Goal: Obtain resource: Download file/media

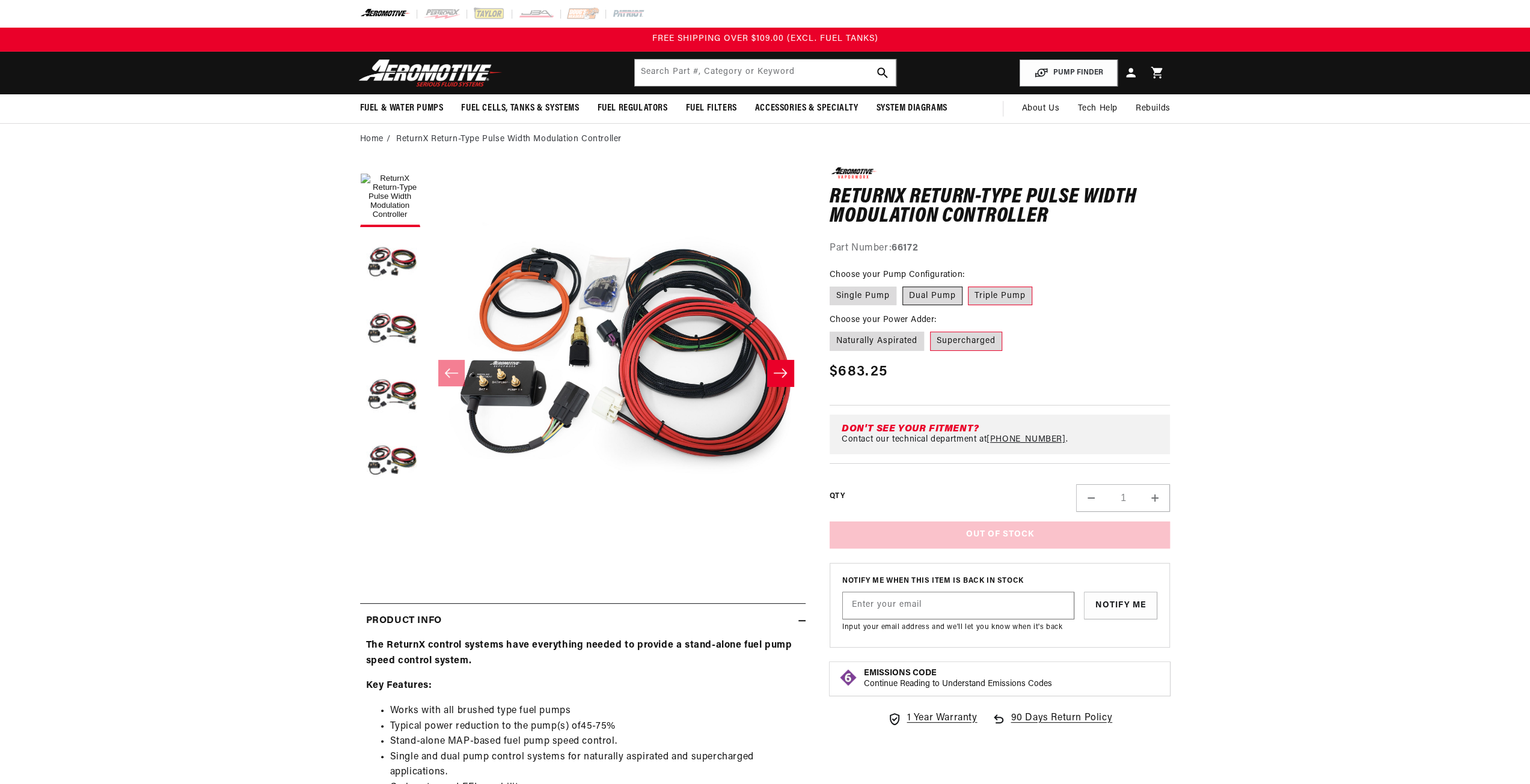
click at [922, 301] on label "Dual Pump" at bounding box center [932, 296] width 60 height 19
click at [903, 285] on input "Dual Pump" at bounding box center [903, 284] width 1 height 1
radio input "true"
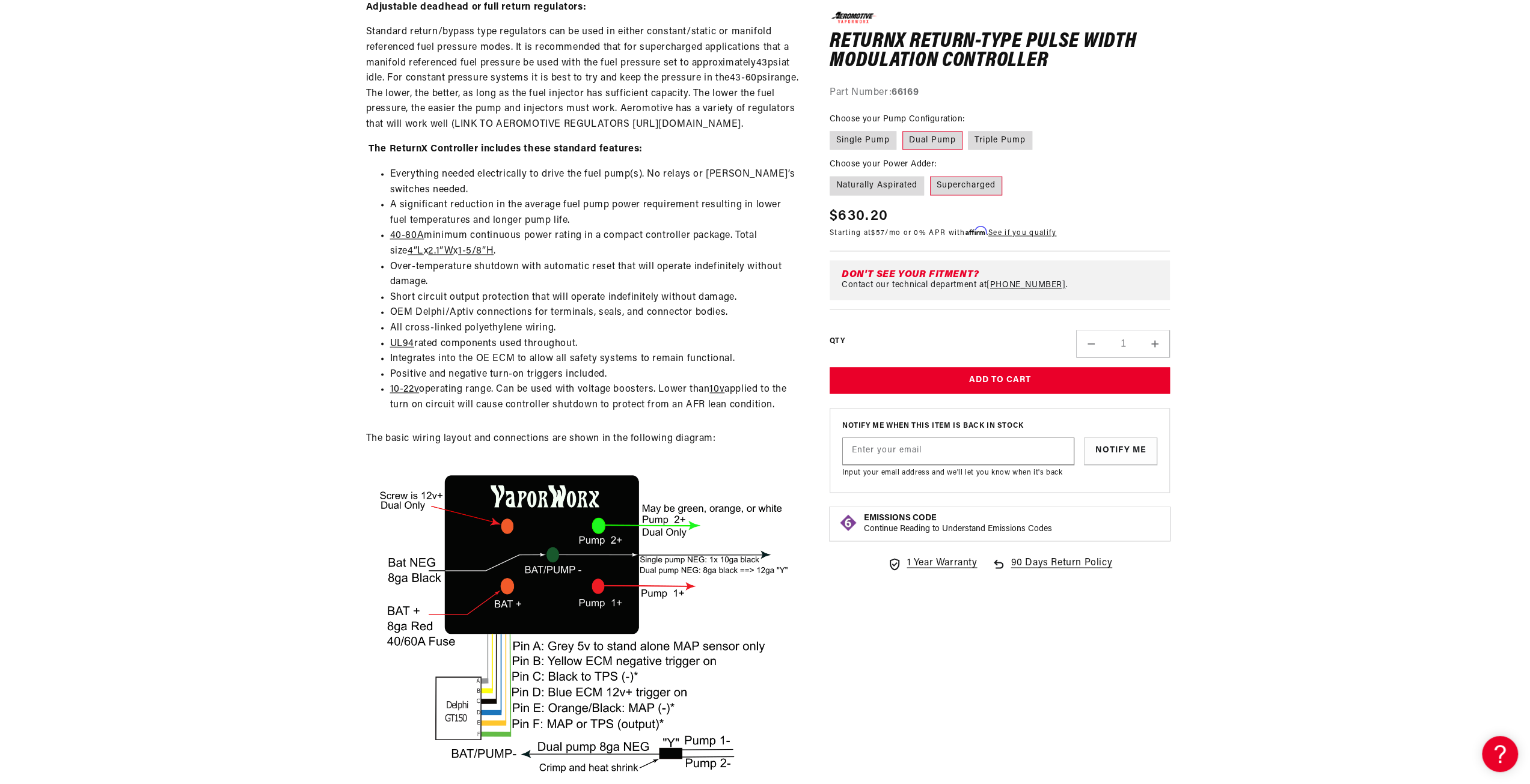
scroll to position [1803, 0]
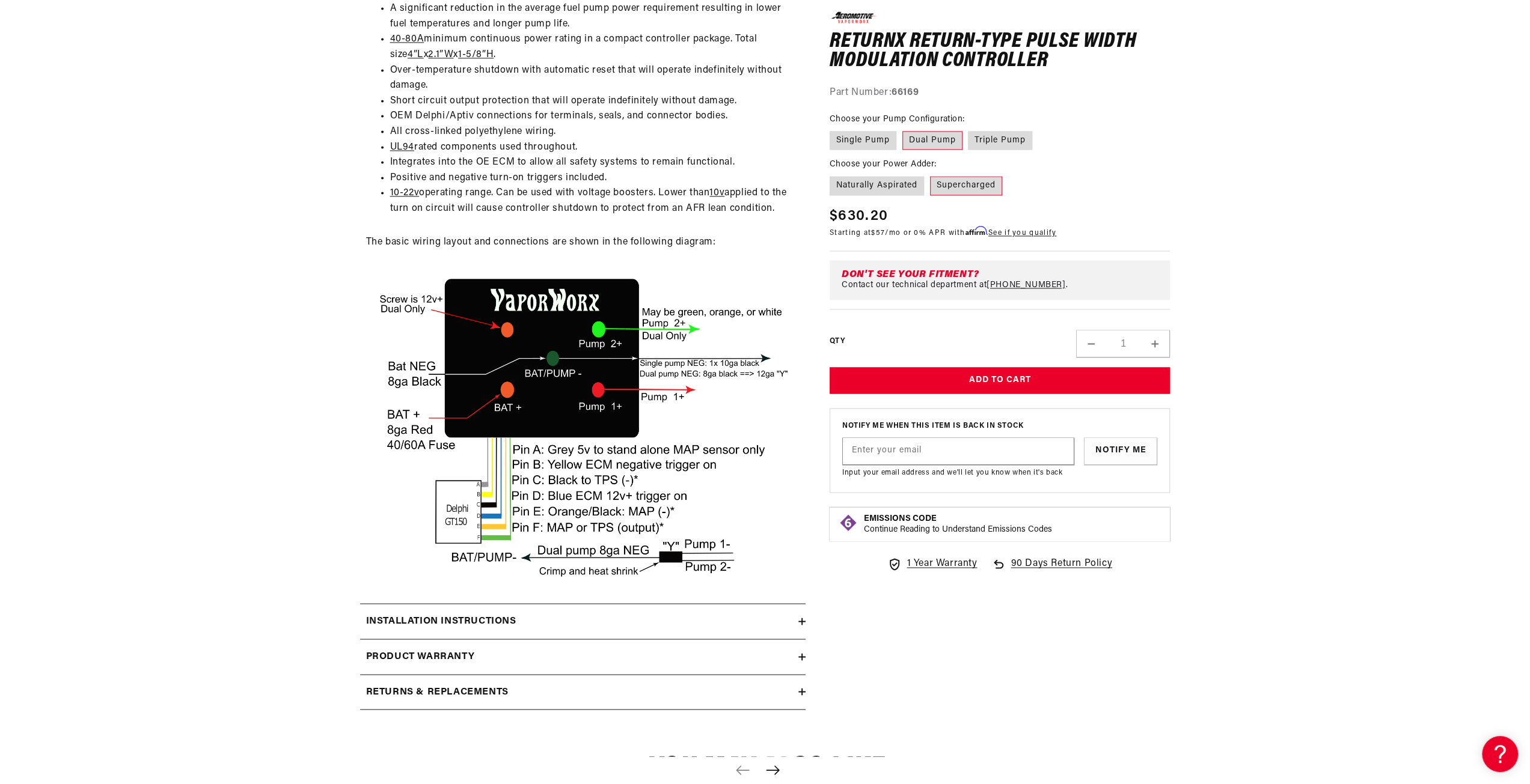
click at [746, 639] on summary "Installation Instructions" at bounding box center [582, 621] width 445 height 35
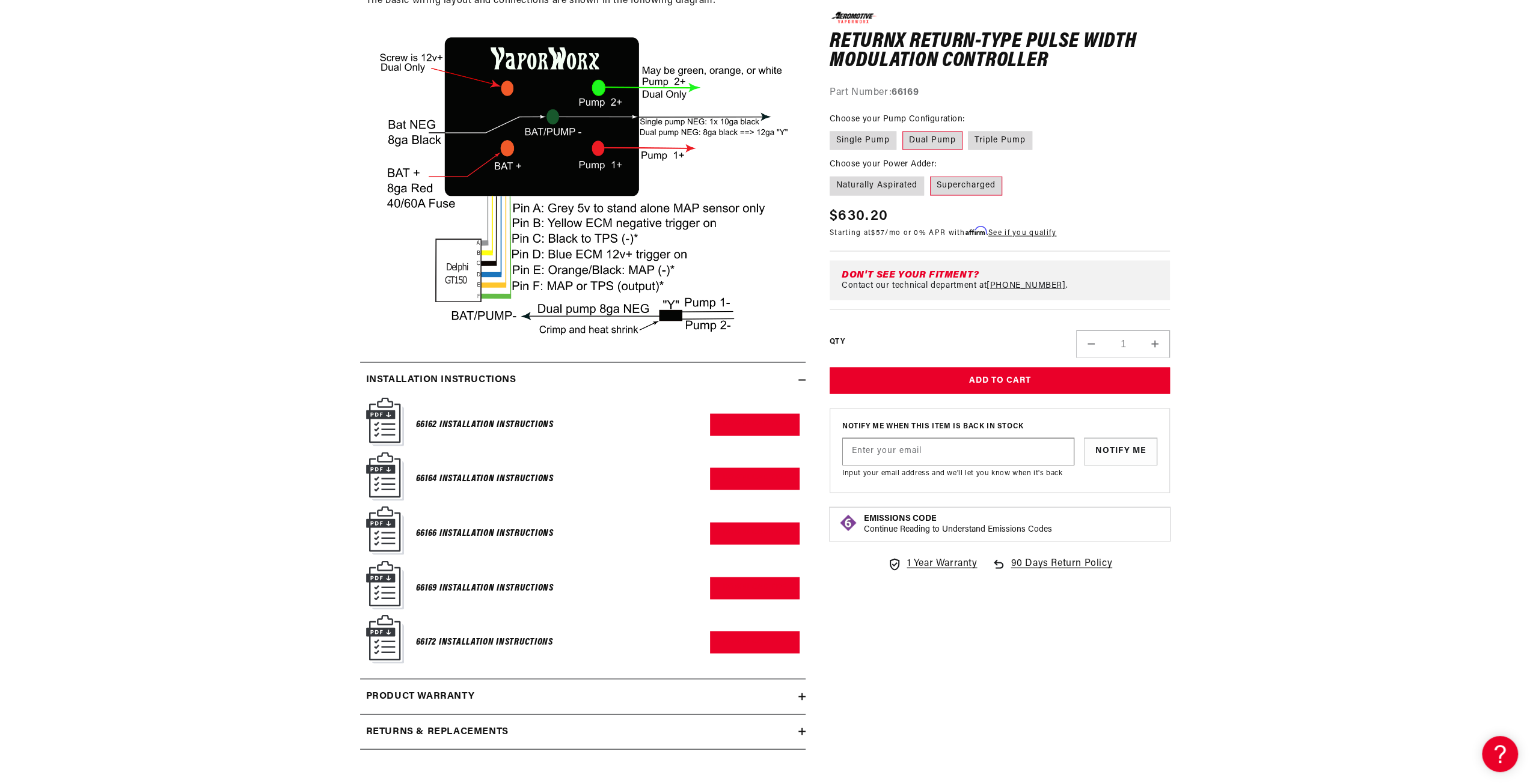
scroll to position [2343, 0]
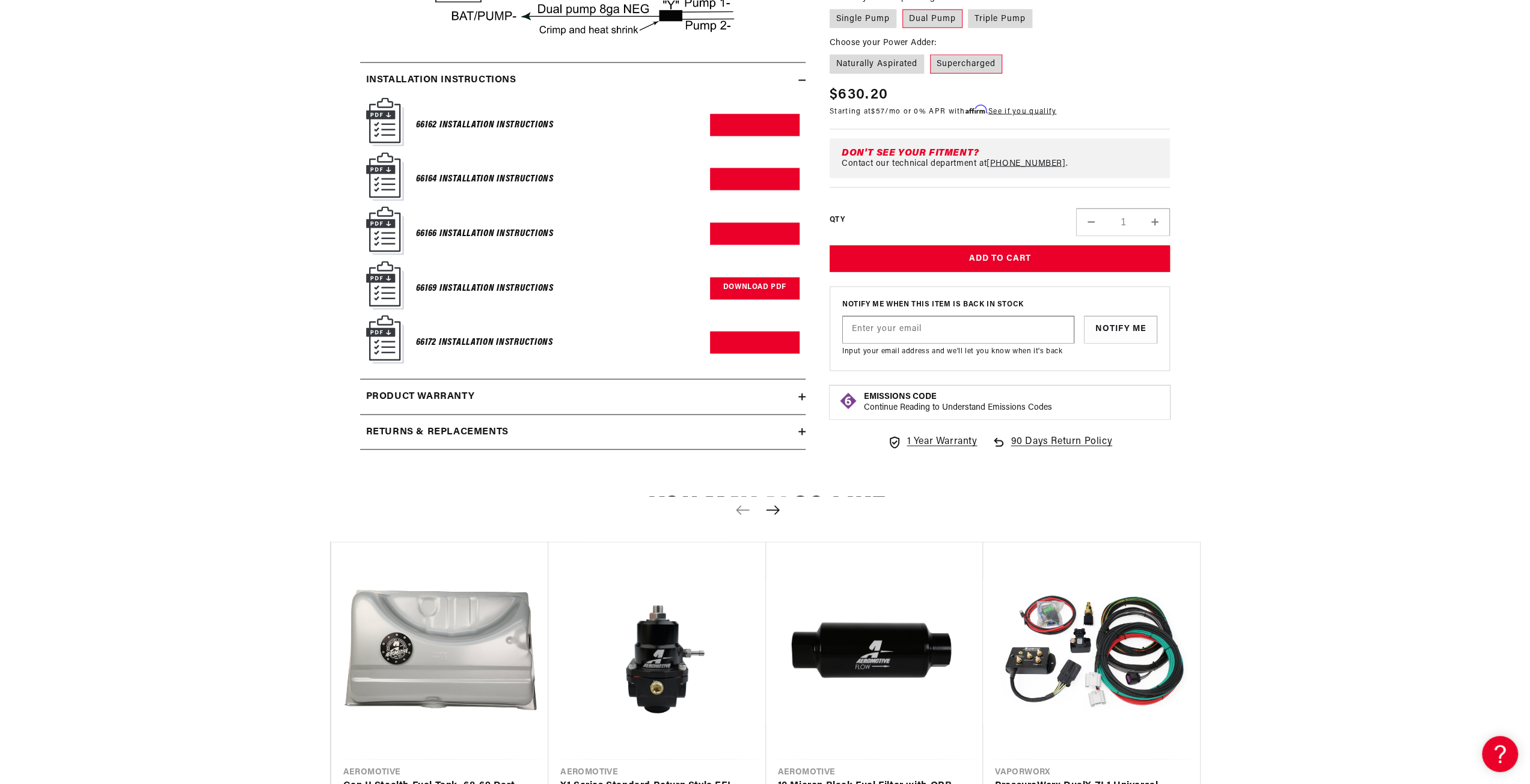
click at [750, 300] on link "Download PDF" at bounding box center [754, 289] width 90 height 22
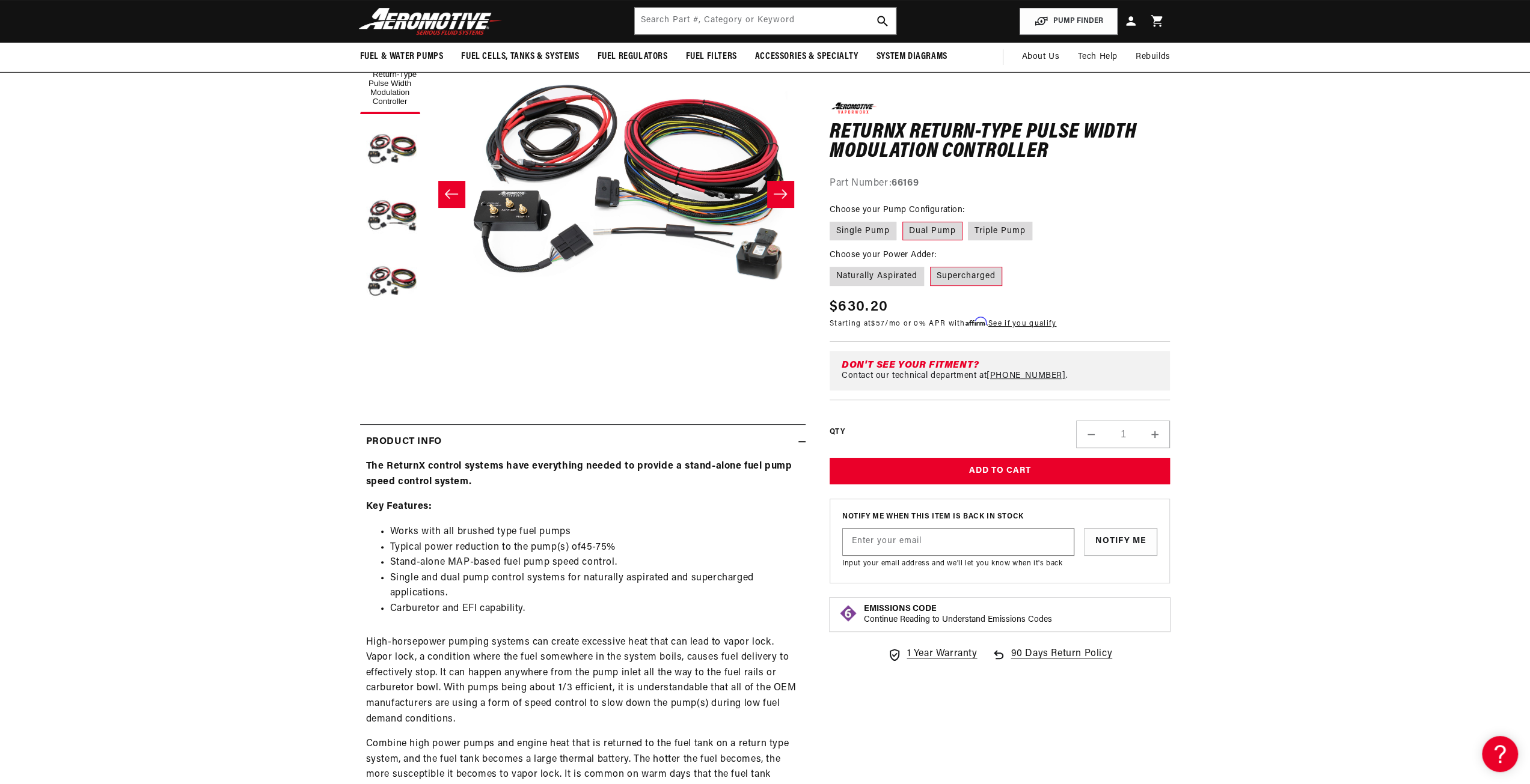
scroll to position [0, 0]
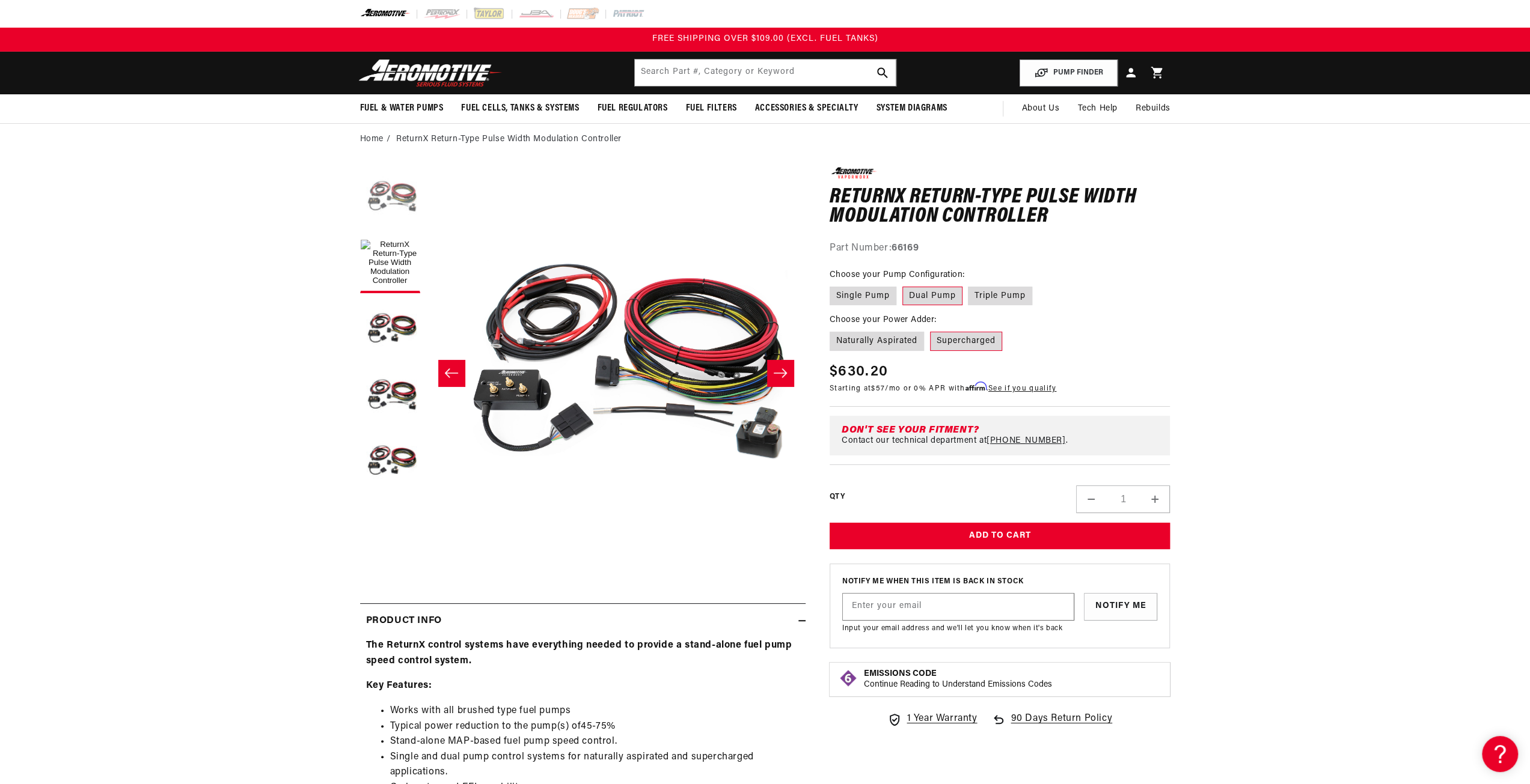
click at [375, 203] on button "Load image 3 in gallery view" at bounding box center [390, 197] width 60 height 60
click at [405, 262] on button "Load image 1 in gallery view" at bounding box center [390, 263] width 60 height 60
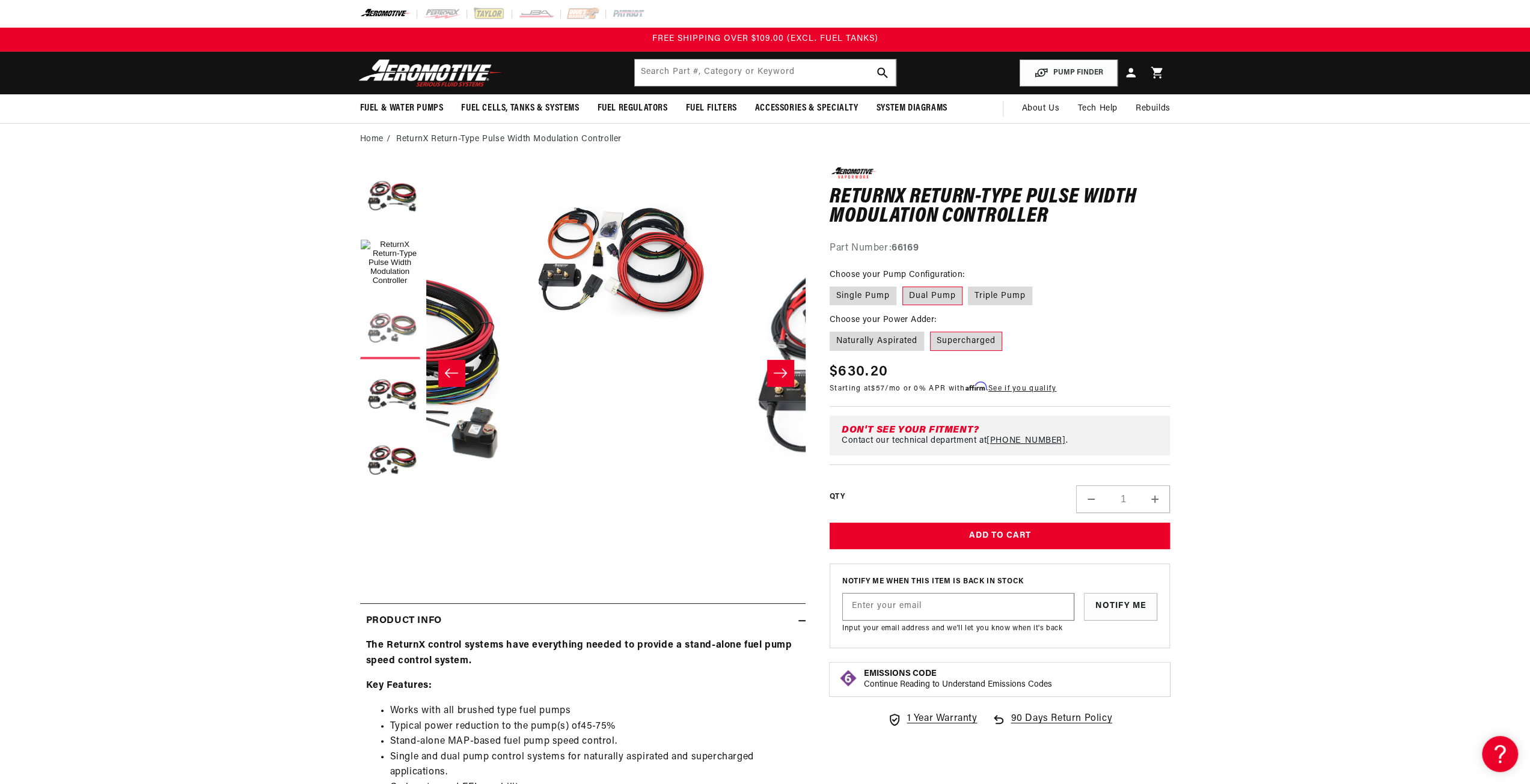
click at [394, 314] on button "Load image 2 in gallery view" at bounding box center [390, 329] width 60 height 60
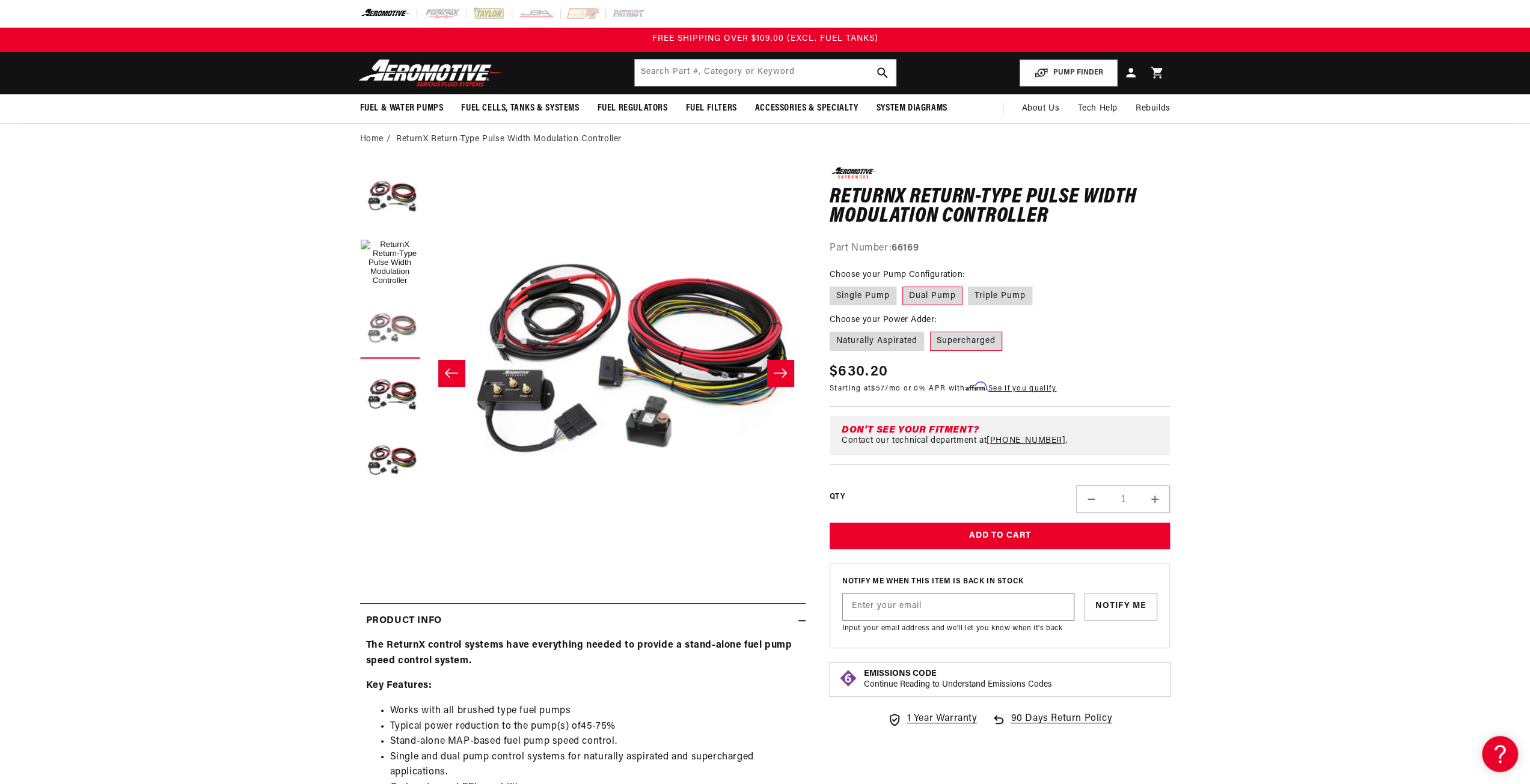
scroll to position [0, 569]
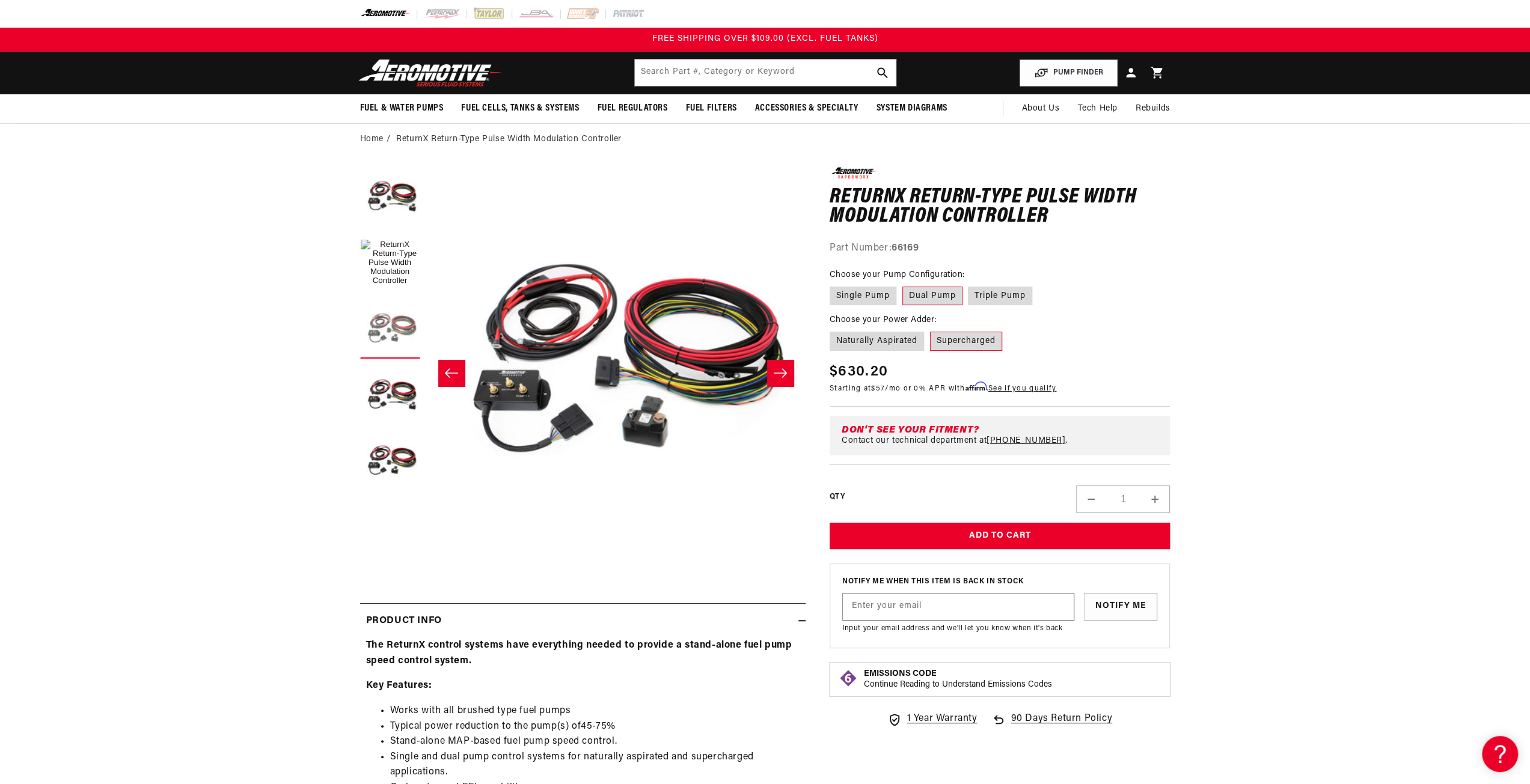
click at [391, 359] on button "Load image 2 in gallery view" at bounding box center [390, 329] width 60 height 60
click at [393, 390] on button "Load image 4 in gallery view" at bounding box center [390, 395] width 60 height 60
click at [383, 458] on button "Load image 5 in gallery view" at bounding box center [390, 462] width 60 height 60
click at [1015, 298] on label "Triple Pump" at bounding box center [1000, 296] width 64 height 19
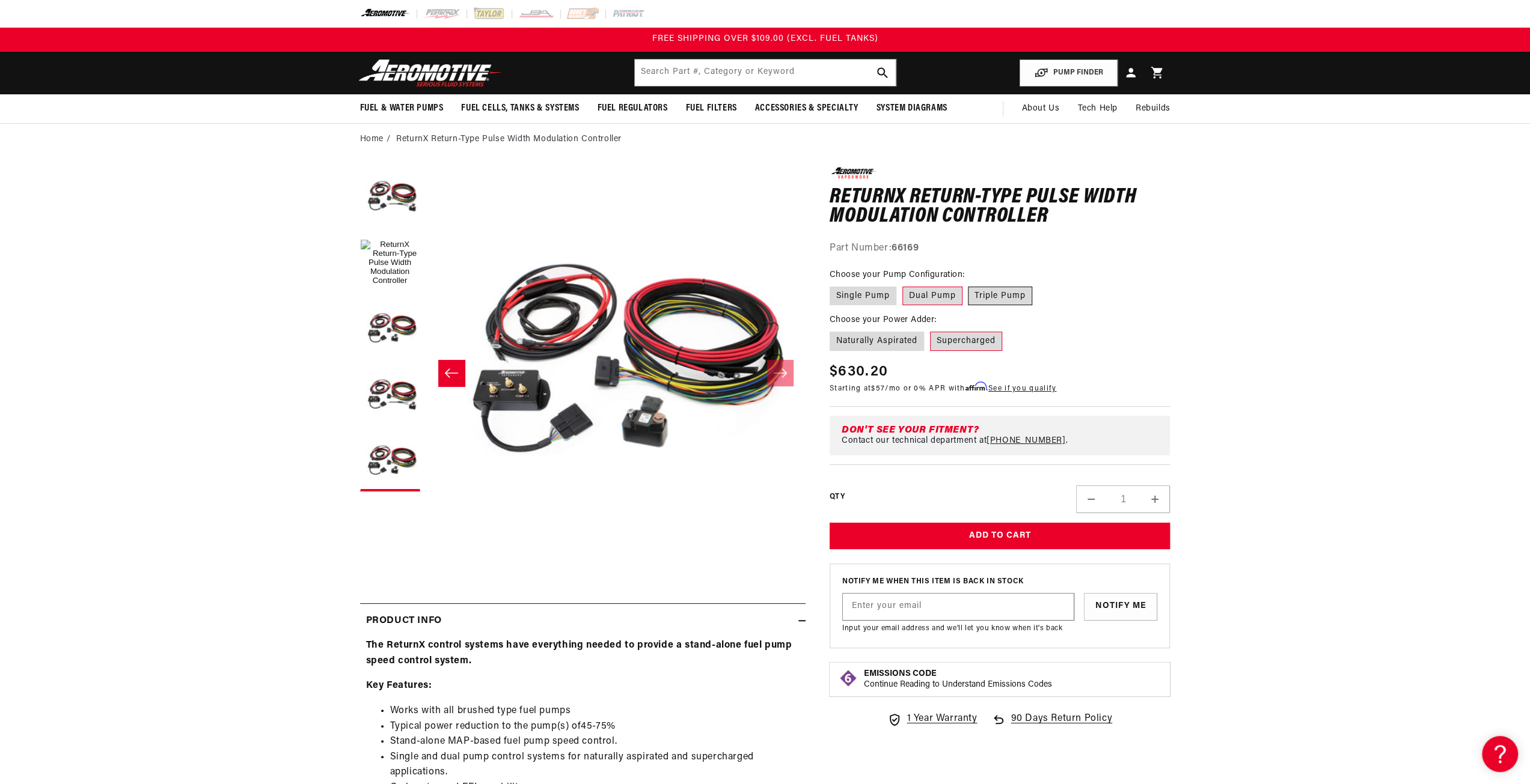
click at [969, 285] on input "Triple Pump" at bounding box center [968, 284] width 1 height 1
radio input "true"
